Goal: Entertainment & Leisure: Consume media (video, audio)

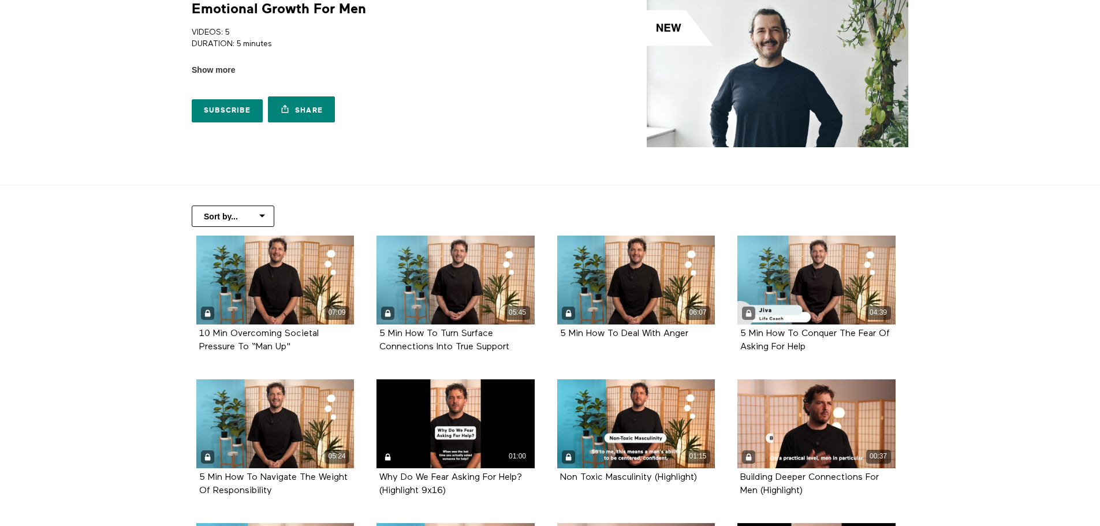
scroll to position [173, 0]
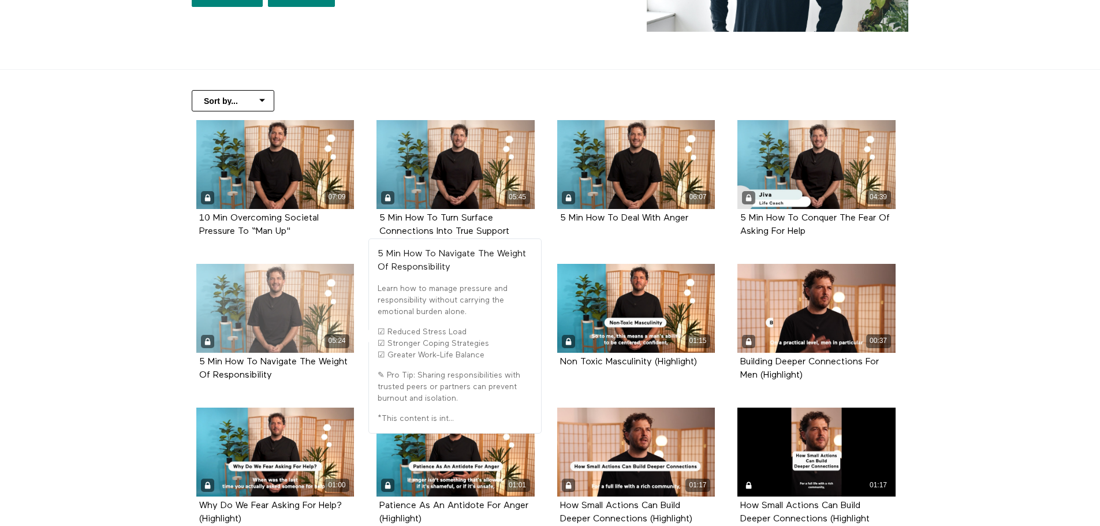
click at [281, 312] on div "05:24" at bounding box center [275, 308] width 158 height 89
